Goal: Task Accomplishment & Management: Manage account settings

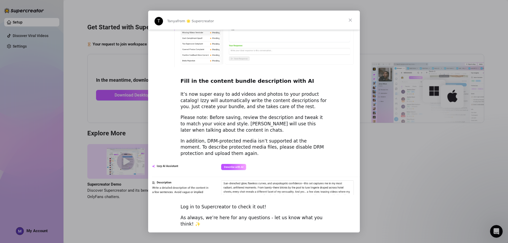
scroll to position [679, 0]
click at [351, 22] on span "Close" at bounding box center [350, 20] width 19 height 19
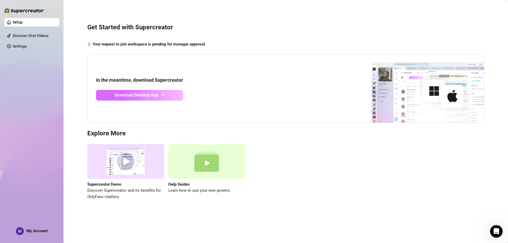
click at [139, 99] on link "Download Desktop App" at bounding box center [139, 95] width 87 height 11
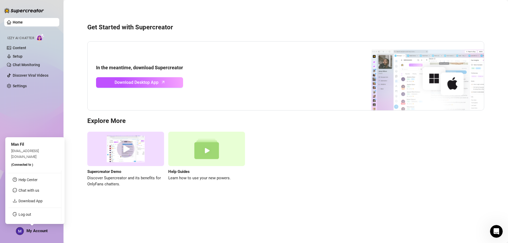
click at [31, 232] on span "My Account" at bounding box center [36, 230] width 21 height 5
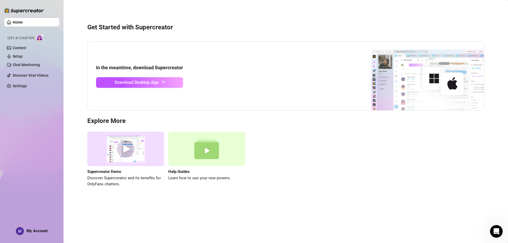
click at [182, 209] on main "Get Started with Supercreator In the meantime, download Supercreator Download D…" at bounding box center [285, 121] width 444 height 243
click at [228, 71] on div "In the meantime, download Supercreator Download Desktop App" at bounding box center [285, 75] width 397 height 69
click at [19, 239] on aside "Home Izzy AI Chatter Content Setup Chat Monitoring Discover Viral Videos Settin…" at bounding box center [31, 121] width 63 height 243
click at [31, 234] on div "My Account" at bounding box center [32, 231] width 32 height 8
click at [37, 227] on div "Home Izzy AI Chatter Content Setup Chat Monitoring Discover Viral Videos Settin…" at bounding box center [31, 119] width 55 height 238
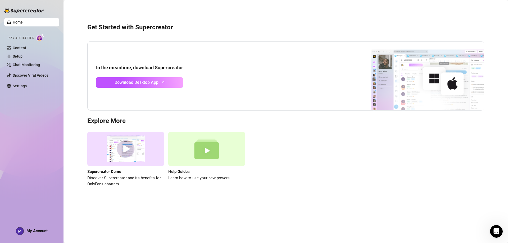
click at [38, 229] on span "My Account" at bounding box center [36, 230] width 21 height 5
click at [27, 84] on link "Settings" at bounding box center [20, 86] width 14 height 4
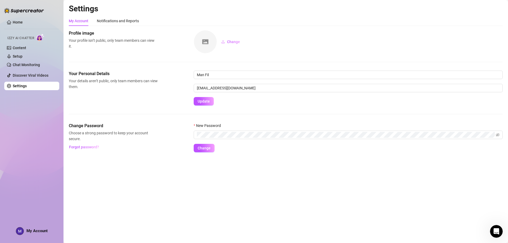
click at [155, 146] on div "Change Password Choose a strong password to keep your account secure. Forgot pa…" at bounding box center [113, 137] width 89 height 29
click at [227, 138] on span at bounding box center [348, 135] width 309 height 8
click at [491, 134] on icon "eye-invisible" at bounding box center [492, 135] width 4 height 4
click at [205, 149] on span "Change" at bounding box center [203, 148] width 13 height 4
click at [180, 174] on main "Settings My Account Notifications and Reports Profile image Your profile isn’t …" at bounding box center [285, 121] width 444 height 243
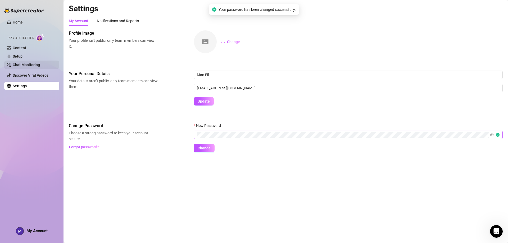
click at [33, 63] on link "Chat Monitoring" at bounding box center [26, 65] width 27 height 4
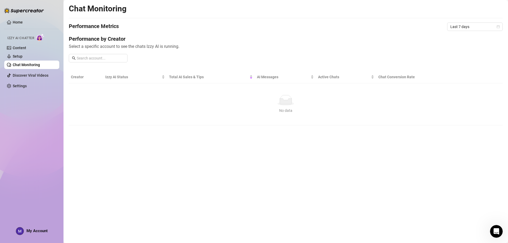
click at [31, 233] on div "My Account" at bounding box center [32, 231] width 32 height 8
click at [26, 48] on link "Content" at bounding box center [19, 48] width 13 height 4
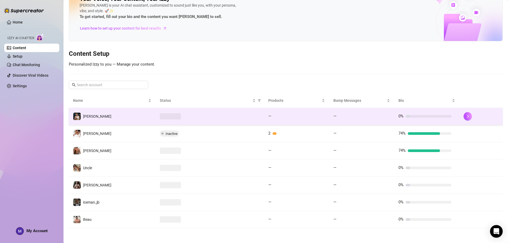
scroll to position [18, 0]
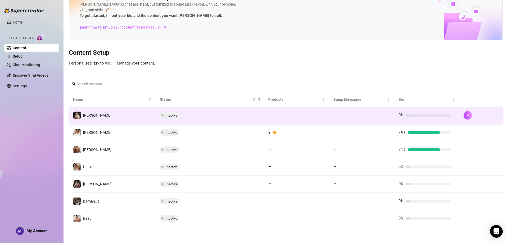
click at [442, 115] on div at bounding box center [428, 115] width 46 height 3
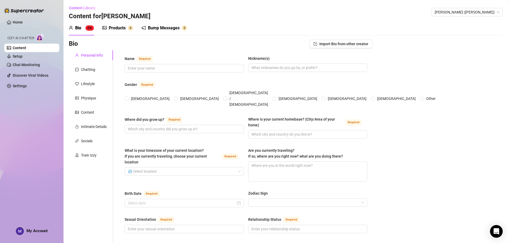
click at [26, 46] on link "Content" at bounding box center [19, 48] width 13 height 4
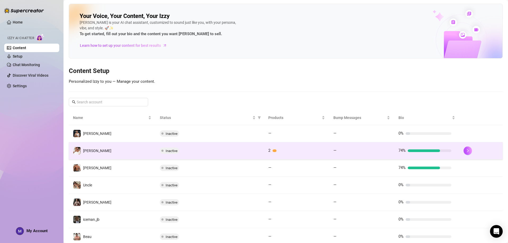
click at [109, 146] on td "[PERSON_NAME]" at bounding box center [112, 150] width 87 height 17
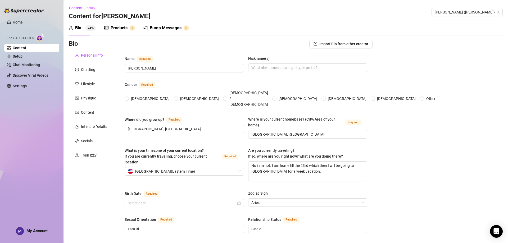
radio input "true"
type input "April 9th, 1996"
click at [88, 70] on div "Chatting" at bounding box center [88, 70] width 14 height 6
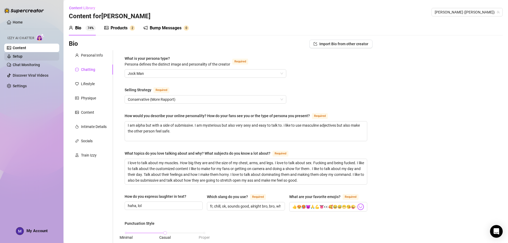
click at [22, 58] on link "Setup" at bounding box center [18, 56] width 10 height 4
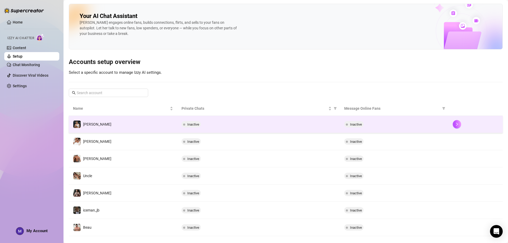
click at [183, 123] on span at bounding box center [184, 124] width 2 height 2
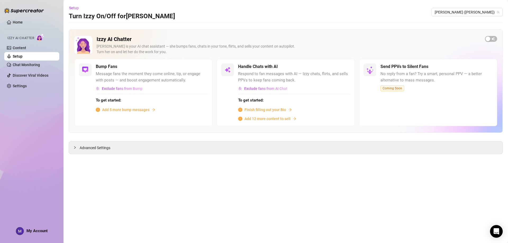
click at [22, 57] on link "Setup" at bounding box center [18, 56] width 10 height 4
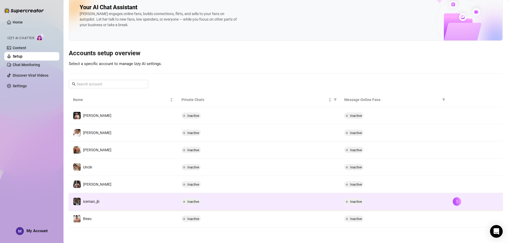
scroll to position [9, 0]
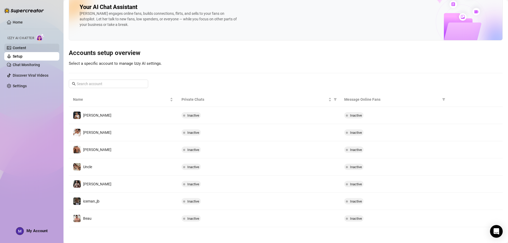
click at [24, 46] on link "Content" at bounding box center [19, 48] width 13 height 4
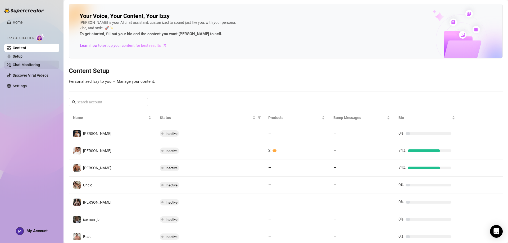
click at [24, 67] on link "Chat Monitoring" at bounding box center [26, 65] width 27 height 4
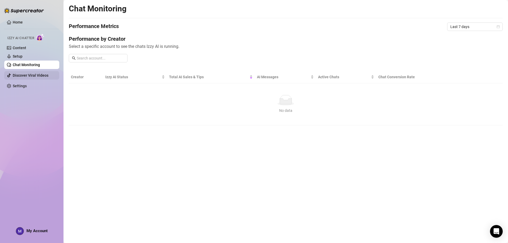
click at [39, 76] on link "Discover Viral Videos" at bounding box center [31, 75] width 36 height 4
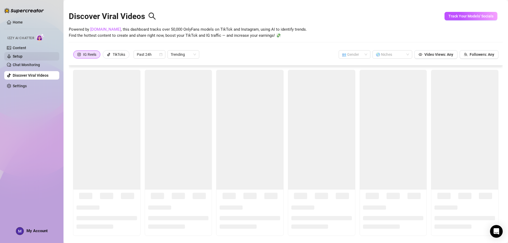
click at [22, 58] on link "Setup" at bounding box center [18, 56] width 10 height 4
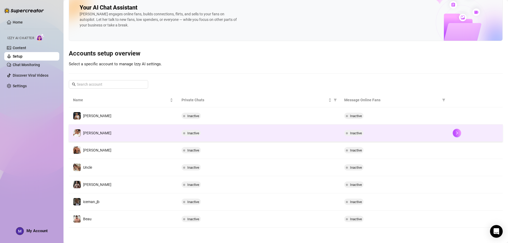
scroll to position [9, 0]
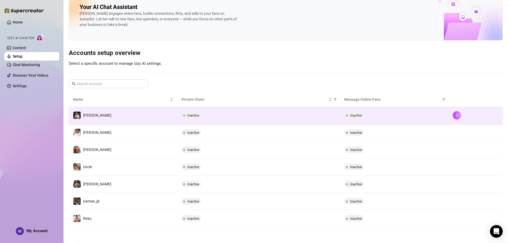
click at [86, 117] on span "Chris" at bounding box center [97, 115] width 28 height 4
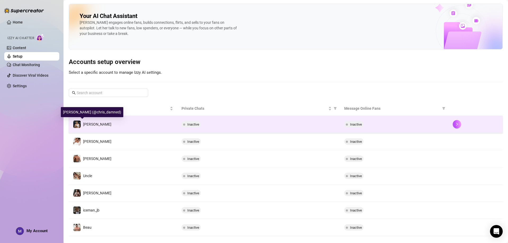
click at [79, 123] on img at bounding box center [76, 124] width 7 height 7
click at [191, 125] on span "Inactive" at bounding box center [193, 124] width 12 height 4
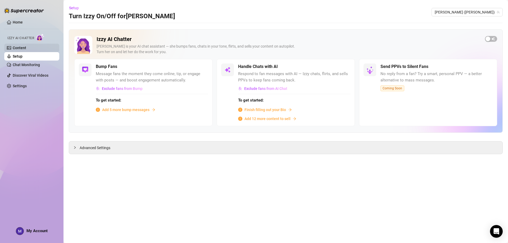
click at [26, 49] on link "Content" at bounding box center [19, 48] width 13 height 4
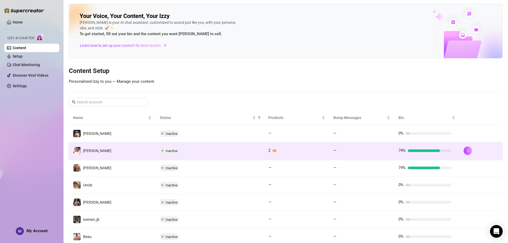
click at [423, 151] on div at bounding box center [423, 150] width 32 height 3
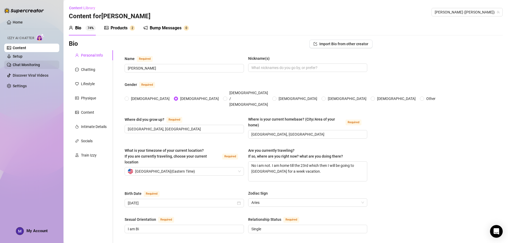
click at [31, 63] on link "Chat Monitoring" at bounding box center [26, 65] width 27 height 4
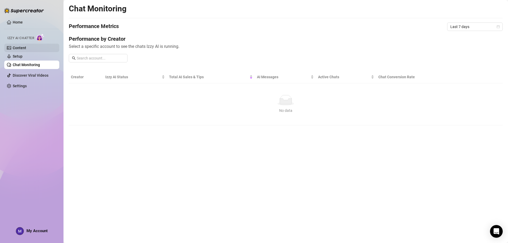
click at [26, 49] on link "Content" at bounding box center [19, 48] width 13 height 4
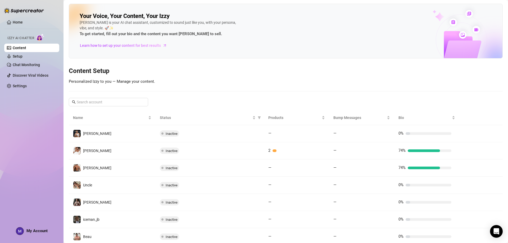
click at [40, 35] on img at bounding box center [40, 38] width 8 height 8
click at [19, 20] on link "Home" at bounding box center [18, 22] width 10 height 4
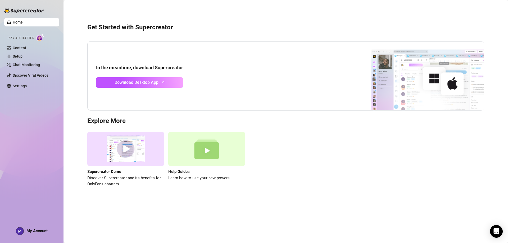
click at [23, 23] on link "Home" at bounding box center [18, 22] width 10 height 4
click at [23, 22] on link "Home" at bounding box center [18, 22] width 10 height 4
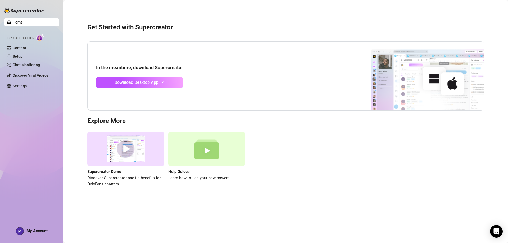
click at [23, 22] on link "Home" at bounding box center [18, 22] width 10 height 4
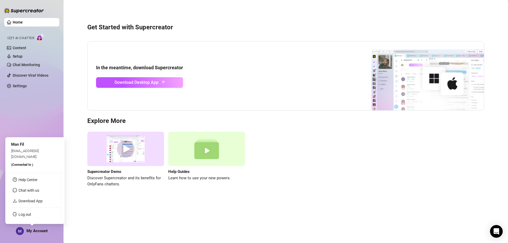
click at [37, 230] on span "My Account" at bounding box center [36, 230] width 21 height 5
click at [42, 103] on div "Home Izzy AI Chatter Content Setup Chat Monitoring Discover Viral Videos Settin…" at bounding box center [31, 119] width 55 height 238
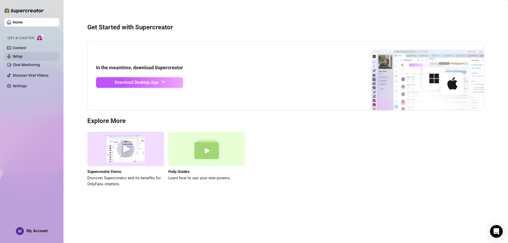
click at [22, 54] on link "Setup" at bounding box center [18, 56] width 10 height 4
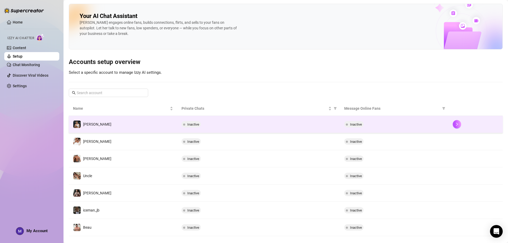
click at [192, 125] on span "Inactive" at bounding box center [193, 124] width 12 height 4
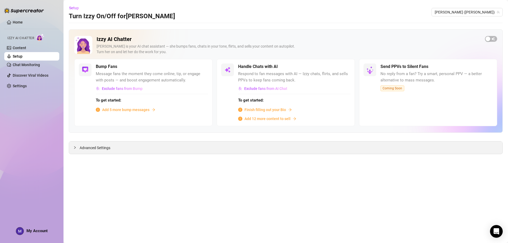
click at [134, 148] on div "Advanced Settings" at bounding box center [285, 147] width 433 height 12
click at [22, 56] on link "Setup" at bounding box center [18, 56] width 10 height 4
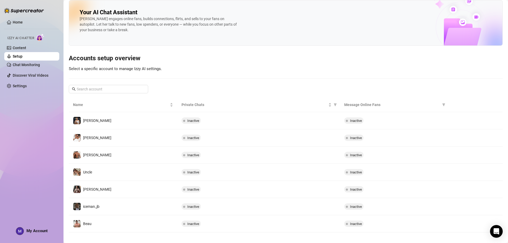
scroll to position [9, 0]
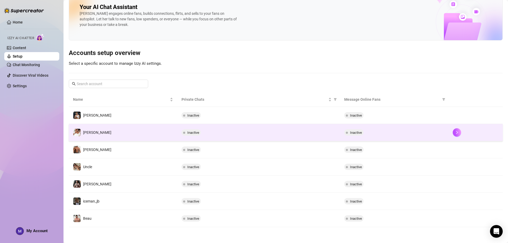
click at [351, 133] on span "Inactive" at bounding box center [356, 133] width 12 height 4
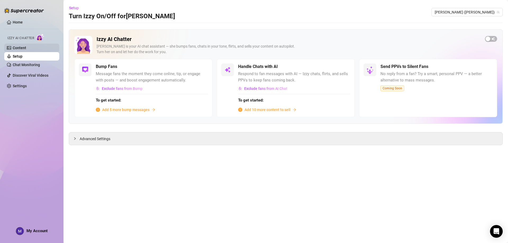
click at [26, 47] on link "Content" at bounding box center [19, 48] width 13 height 4
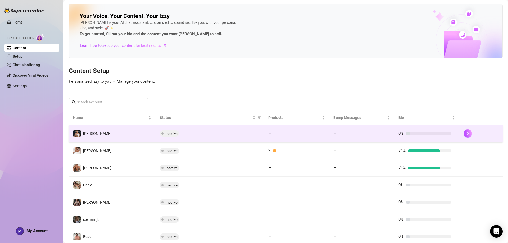
click at [191, 133] on div "Inactive" at bounding box center [210, 133] width 100 height 6
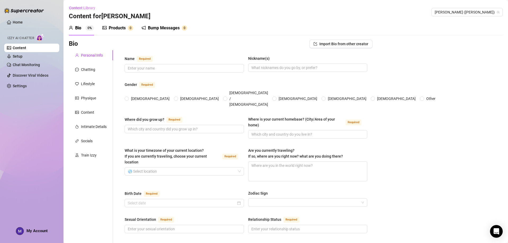
click at [165, 28] on div "Bump Messages" at bounding box center [164, 28] width 32 height 6
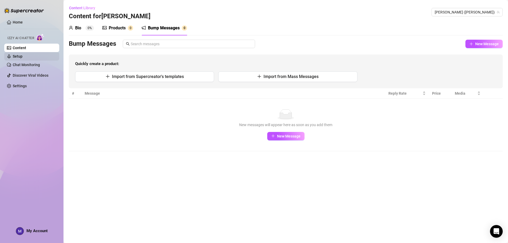
click at [22, 57] on link "Setup" at bounding box center [18, 56] width 10 height 4
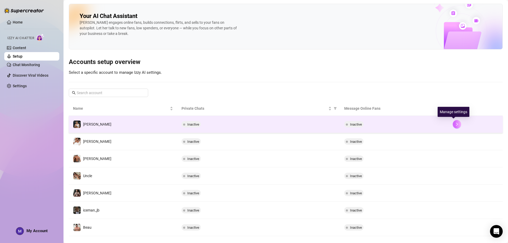
click at [456, 125] on icon "right" at bounding box center [457, 124] width 2 height 3
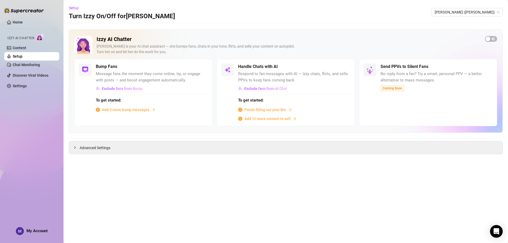
click at [138, 110] on span "Add 5 more bump messages" at bounding box center [125, 110] width 47 height 6
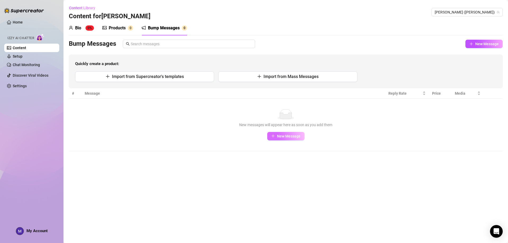
click at [288, 132] on button "New Message" at bounding box center [285, 136] width 37 height 8
type textarea "Type your message here..."
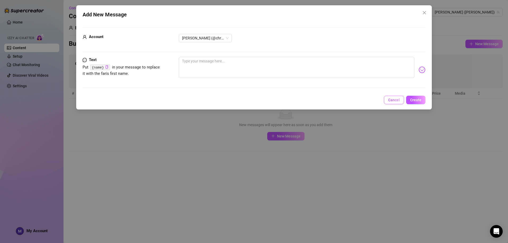
click at [401, 98] on button "Cancel" at bounding box center [394, 100] width 20 height 8
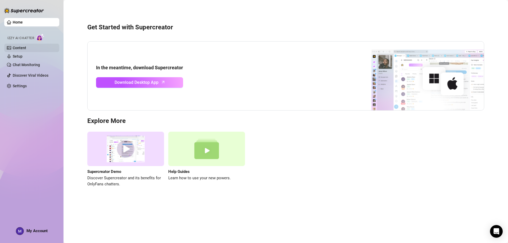
click at [26, 49] on link "Content" at bounding box center [19, 48] width 13 height 4
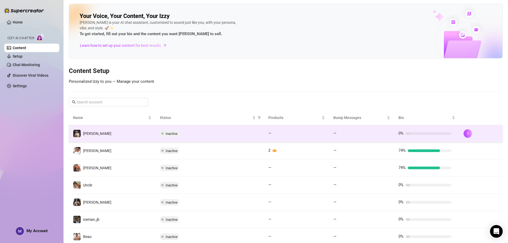
click at [128, 134] on td "Chris" at bounding box center [112, 133] width 87 height 17
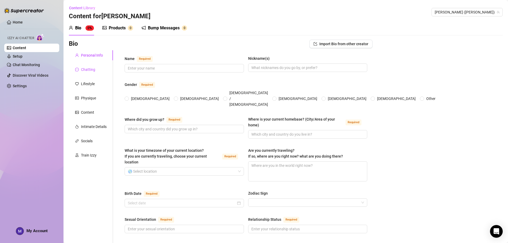
click at [90, 70] on div "Chatting" at bounding box center [88, 70] width 14 height 6
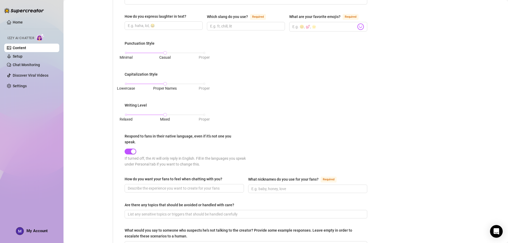
scroll to position [239, 0]
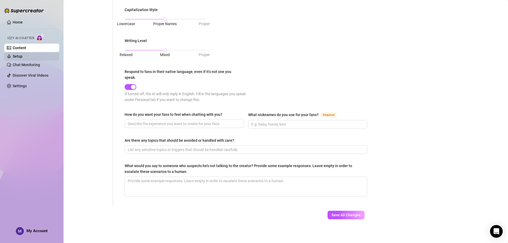
click at [19, 58] on link "Setup" at bounding box center [18, 56] width 10 height 4
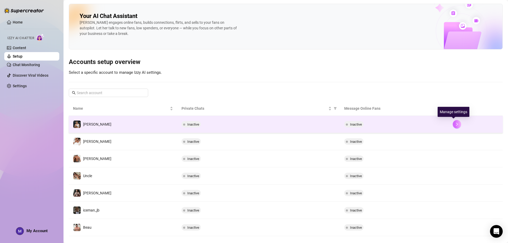
click at [453, 127] on button "button" at bounding box center [456, 124] width 8 height 8
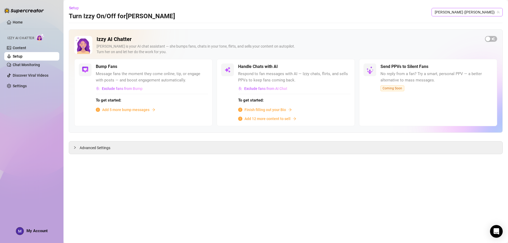
click at [484, 14] on span "Chris (chris_damned)" at bounding box center [466, 12] width 65 height 8
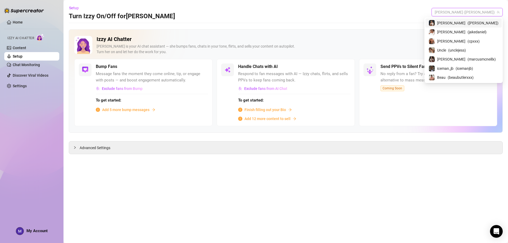
click at [474, 22] on span "( chris_damned )" at bounding box center [482, 23] width 31 height 6
click at [476, 13] on span "Chris (chris_damned)" at bounding box center [466, 12] width 65 height 8
click at [469, 31] on span "( jakedaniel )" at bounding box center [476, 32] width 19 height 6
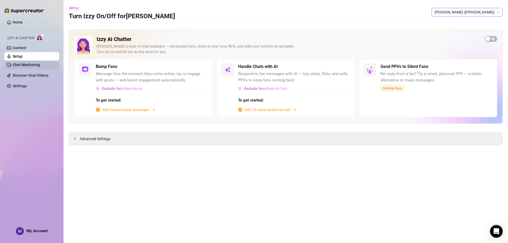
click at [27, 65] on link "Chat Monitoring" at bounding box center [26, 65] width 27 height 4
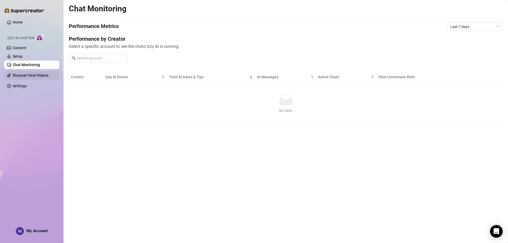
click at [34, 76] on link "Discover Viral Videos" at bounding box center [31, 75] width 36 height 4
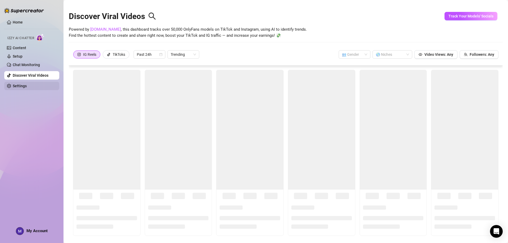
click at [27, 85] on link "Settings" at bounding box center [20, 86] width 14 height 4
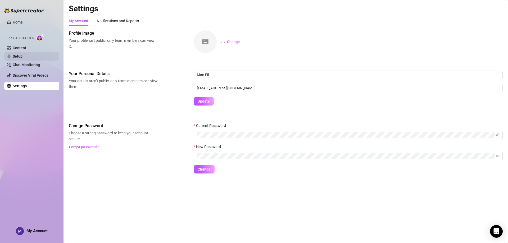
click at [22, 54] on link "Setup" at bounding box center [18, 56] width 10 height 4
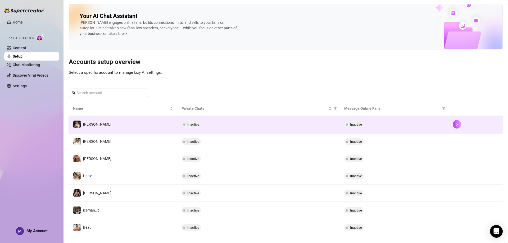
click at [233, 124] on div "Inactive" at bounding box center [258, 124] width 154 height 6
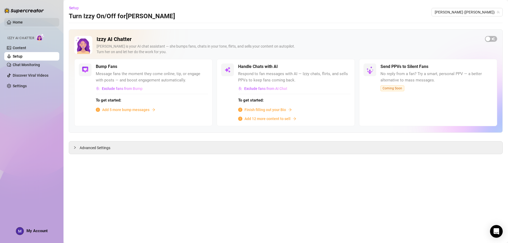
click at [18, 20] on link "Home" at bounding box center [18, 22] width 10 height 4
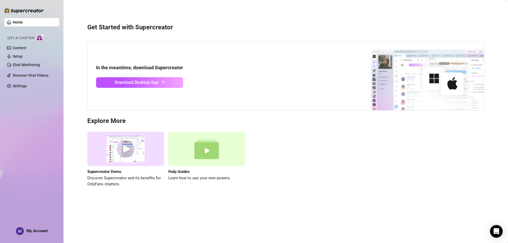
click at [18, 20] on link "Home" at bounding box center [18, 22] width 10 height 4
click at [19, 20] on link "Home" at bounding box center [18, 22] width 10 height 4
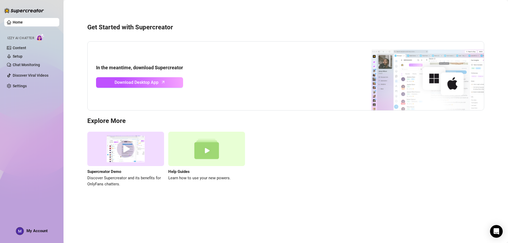
drag, startPoint x: 19, startPoint y: 20, endPoint x: 22, endPoint y: 20, distance: 2.7
click at [19, 20] on link "Home" at bounding box center [18, 22] width 10 height 4
click at [22, 20] on link "Home" at bounding box center [18, 22] width 10 height 4
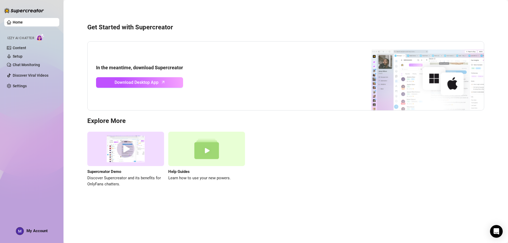
click at [22, 20] on link "Home" at bounding box center [18, 22] width 10 height 4
click at [37, 230] on span "My Account" at bounding box center [36, 230] width 21 height 5
click at [22, 56] on link "Setup" at bounding box center [18, 56] width 10 height 4
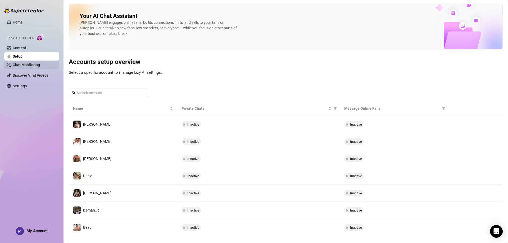
click at [29, 65] on link "Chat Monitoring" at bounding box center [26, 65] width 27 height 4
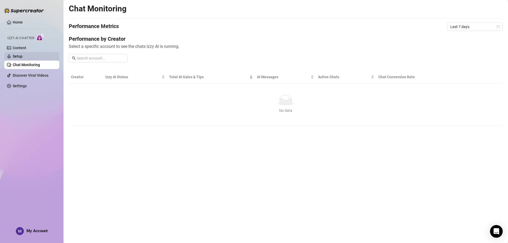
click at [22, 54] on link "Setup" at bounding box center [18, 56] width 10 height 4
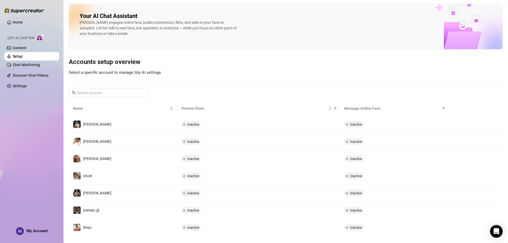
click at [353, 109] on span "Message Online Fans" at bounding box center [392, 108] width 96 height 6
drag, startPoint x: 335, startPoint y: 109, endPoint x: 353, endPoint y: 108, distance: 18.6
click at [335, 109] on th "Private Chats" at bounding box center [258, 108] width 163 height 15
click at [354, 108] on span "Message Online Fans" at bounding box center [392, 108] width 96 height 6
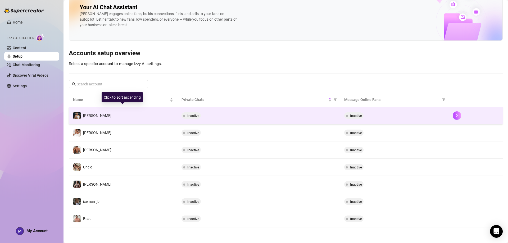
scroll to position [9, 0]
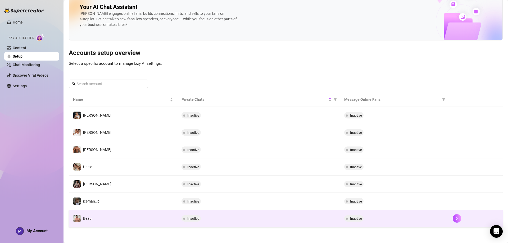
click at [192, 220] on span "Inactive" at bounding box center [193, 219] width 12 height 4
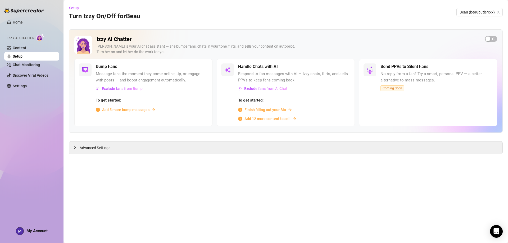
click at [290, 118] on div "Add 12 more content to sell" at bounding box center [294, 119] width 112 height 6
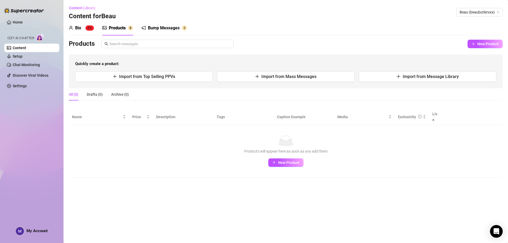
click at [26, 50] on link "Content" at bounding box center [19, 48] width 13 height 4
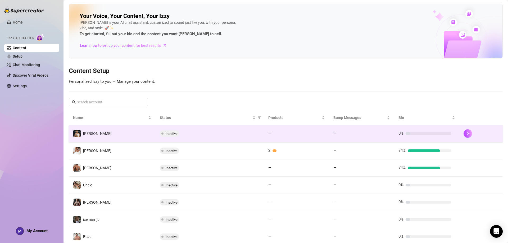
click at [93, 139] on td "Chris" at bounding box center [112, 133] width 87 height 17
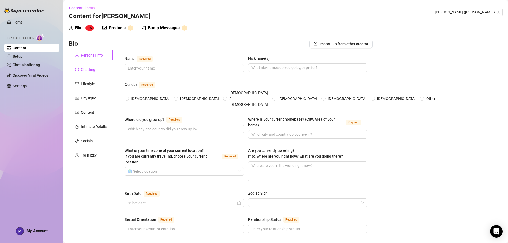
click at [94, 70] on div "Chatting" at bounding box center [88, 70] width 14 height 6
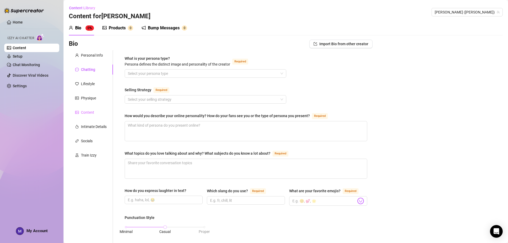
click at [94, 107] on div "Content" at bounding box center [91, 112] width 44 height 10
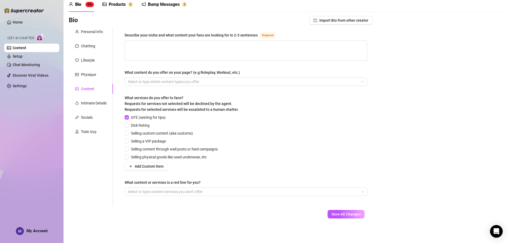
scroll to position [24, 0]
click at [90, 112] on div "Personal Info Chatting Lifestyle Physique Content Intimate Details Socials Trai…" at bounding box center [91, 115] width 44 height 179
click at [91, 114] on div "Socials" at bounding box center [87, 117] width 12 height 6
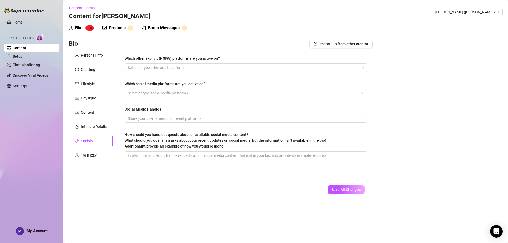
scroll to position [0, 0]
click at [75, 7] on span "Content Library" at bounding box center [82, 8] width 26 height 4
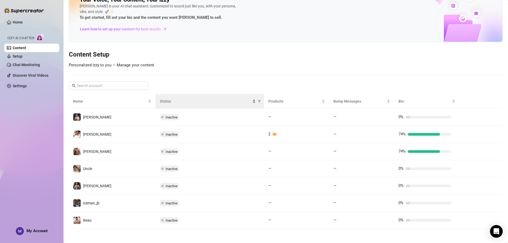
scroll to position [18, 0]
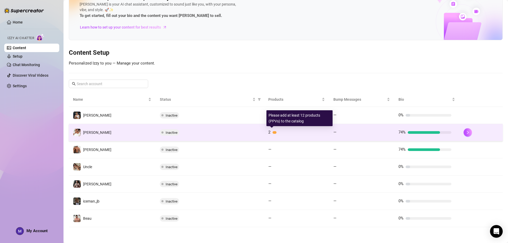
click at [272, 132] on div at bounding box center [274, 132] width 4 height 3
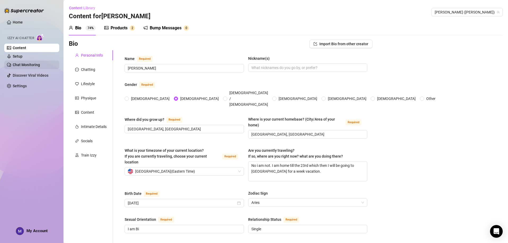
click at [22, 67] on link "Chat Monitoring" at bounding box center [26, 65] width 27 height 4
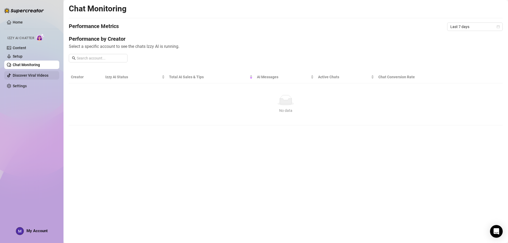
click at [39, 74] on link "Discover Viral Videos" at bounding box center [31, 75] width 36 height 4
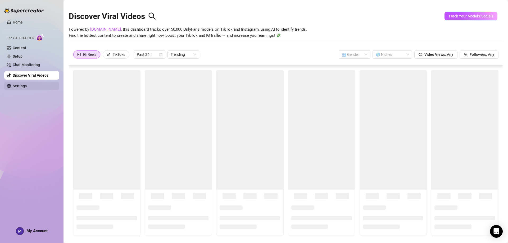
click at [27, 86] on link "Settings" at bounding box center [20, 86] width 14 height 4
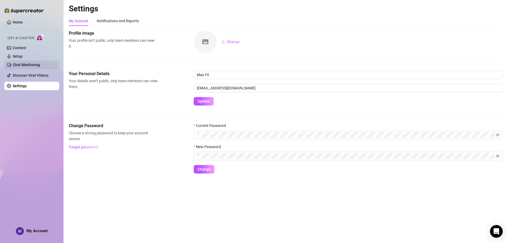
click at [29, 66] on link "Chat Monitoring" at bounding box center [26, 65] width 27 height 4
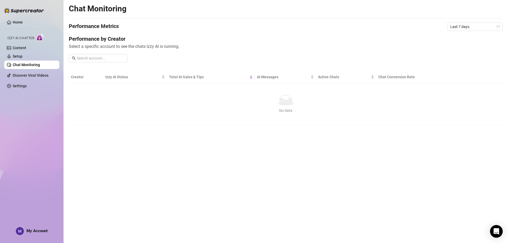
click at [32, 64] on link "Chat Monitoring" at bounding box center [26, 65] width 27 height 4
click at [22, 55] on link "Setup" at bounding box center [18, 56] width 10 height 4
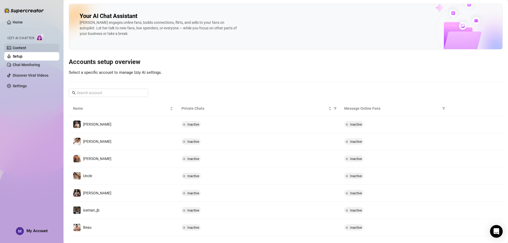
click at [26, 47] on link "Content" at bounding box center [19, 48] width 13 height 4
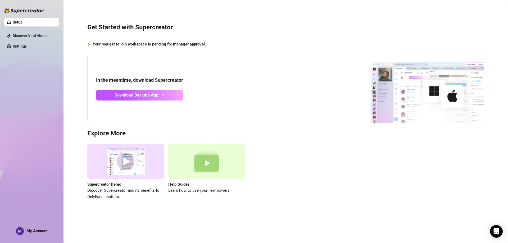
drag, startPoint x: 356, startPoint y: 44, endPoint x: 323, endPoint y: 42, distance: 33.4
click at [356, 44] on div "Your request to join workspace is pending for manager approval." at bounding box center [285, 44] width 397 height 6
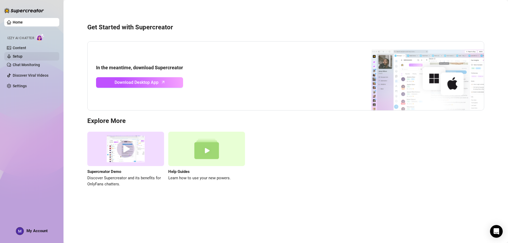
click at [22, 54] on link "Setup" at bounding box center [18, 56] width 10 height 4
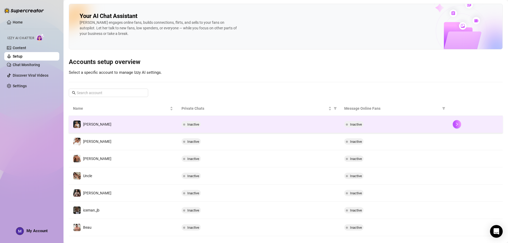
click at [142, 126] on td "Chris" at bounding box center [123, 124] width 108 height 17
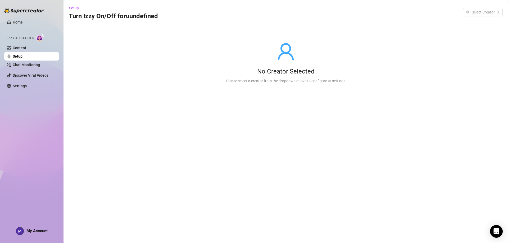
click at [22, 54] on link "Setup" at bounding box center [18, 56] width 10 height 4
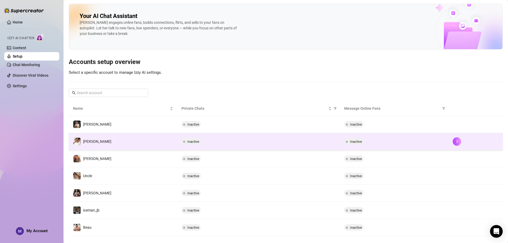
click at [191, 140] on span "Inactive" at bounding box center [193, 142] width 12 height 4
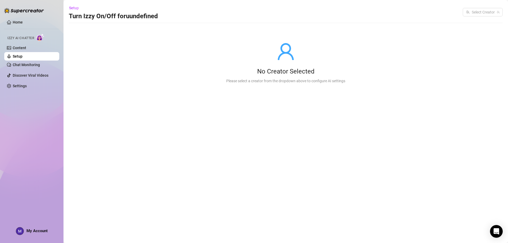
click at [32, 39] on span "Izzy AI Chatter" at bounding box center [20, 38] width 27 height 5
click at [44, 38] on img at bounding box center [40, 38] width 8 height 8
click at [27, 36] on span "Izzy AI Chatter" at bounding box center [20, 38] width 27 height 5
click at [26, 47] on link "Content" at bounding box center [19, 48] width 13 height 4
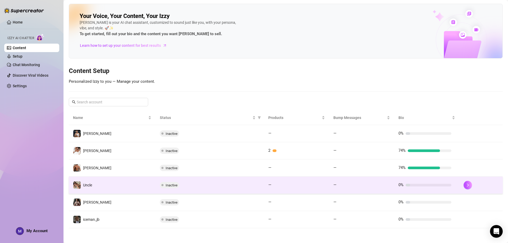
click at [120, 185] on td "Uncle" at bounding box center [112, 185] width 87 height 17
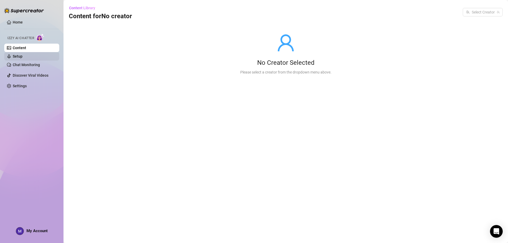
click at [22, 57] on link "Setup" at bounding box center [18, 56] width 10 height 4
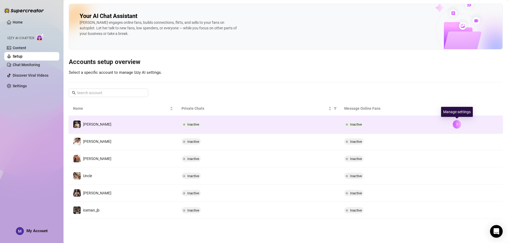
click at [458, 122] on icon "right" at bounding box center [457, 124] width 4 height 4
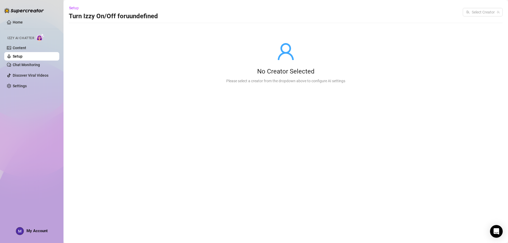
click at [22, 55] on link "Setup" at bounding box center [18, 56] width 10 height 4
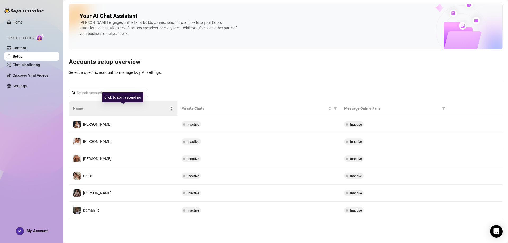
click at [171, 108] on div "Name" at bounding box center [123, 108] width 100 height 6
click at [171, 111] on div "Name" at bounding box center [123, 108] width 100 height 6
click at [172, 109] on div "Name" at bounding box center [123, 108] width 100 height 6
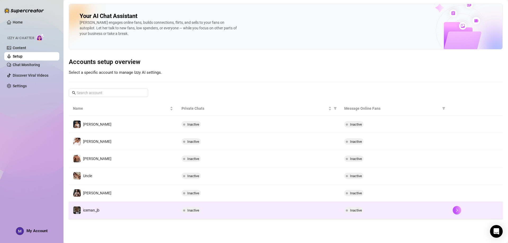
click at [170, 210] on td "iceman_jb" at bounding box center [123, 210] width 108 height 17
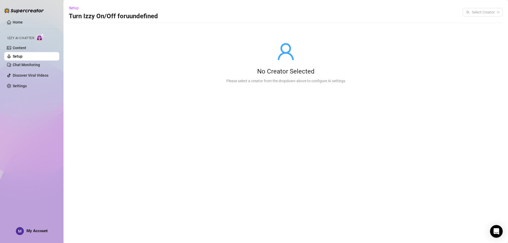
click at [26, 35] on div "Izzy AI Chatter" at bounding box center [31, 38] width 48 height 8
click at [26, 38] on span "Izzy AI Chatter" at bounding box center [20, 38] width 27 height 5
click at [22, 88] on link "Settings" at bounding box center [20, 86] width 14 height 4
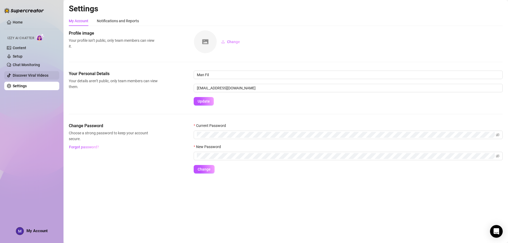
click at [25, 77] on link "Discover Viral Videos" at bounding box center [31, 75] width 36 height 4
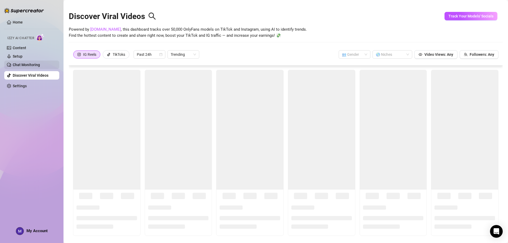
click at [32, 67] on link "Chat Monitoring" at bounding box center [26, 65] width 27 height 4
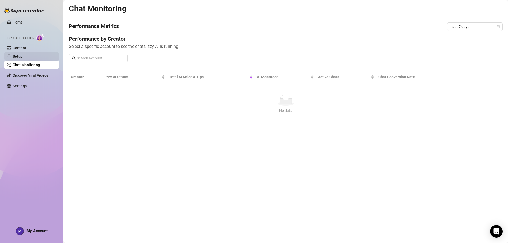
click at [21, 54] on link "Setup" at bounding box center [18, 56] width 10 height 4
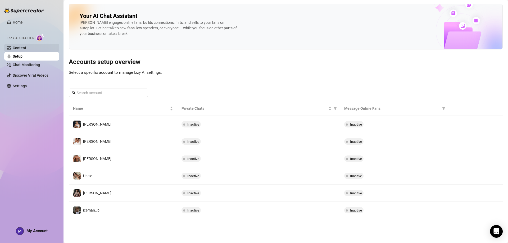
click at [26, 47] on link "Content" at bounding box center [19, 48] width 13 height 4
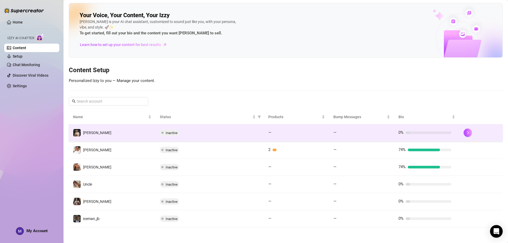
scroll to position [1, 0]
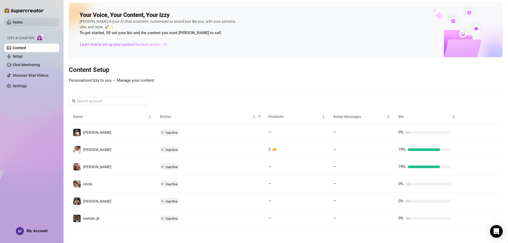
click at [23, 21] on link "Home" at bounding box center [18, 22] width 10 height 4
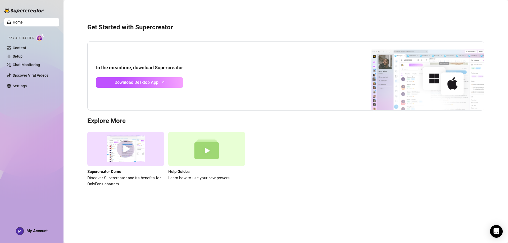
click at [23, 22] on link "Home" at bounding box center [18, 22] width 10 height 4
click at [23, 24] on link "Home" at bounding box center [18, 22] width 10 height 4
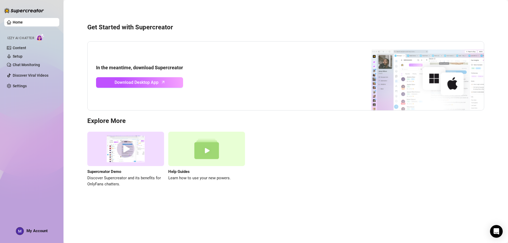
click at [23, 24] on link "Home" at bounding box center [18, 22] width 10 height 4
click at [416, 81] on img at bounding box center [417, 76] width 132 height 69
click at [23, 21] on link "Home" at bounding box center [18, 22] width 10 height 4
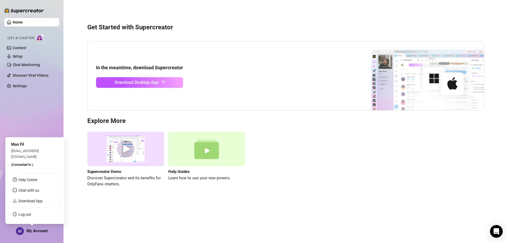
click at [31, 233] on span "My Account" at bounding box center [36, 230] width 21 height 5
click at [28, 214] on link "Log out" at bounding box center [25, 214] width 13 height 4
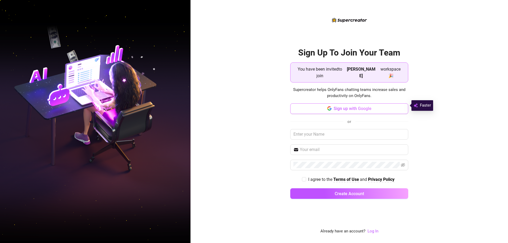
click at [335, 108] on button "Sign up with Google" at bounding box center [349, 108] width 118 height 11
click at [346, 106] on span "Sign up with Google" at bounding box center [352, 108] width 38 height 5
click at [344, 106] on span "Sign up with Google" at bounding box center [352, 108] width 38 height 5
